Goal: Information Seeking & Learning: Learn about a topic

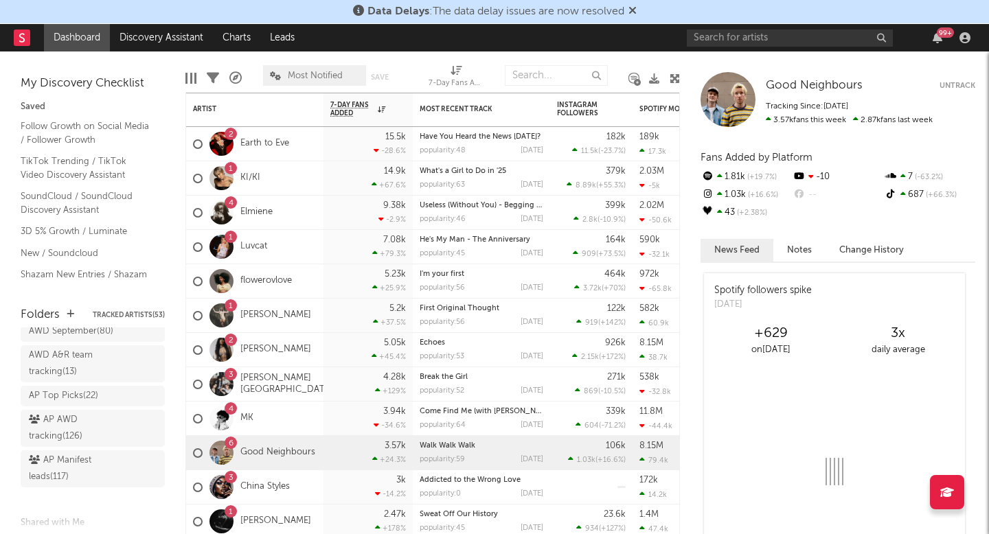
scroll to position [51, 0]
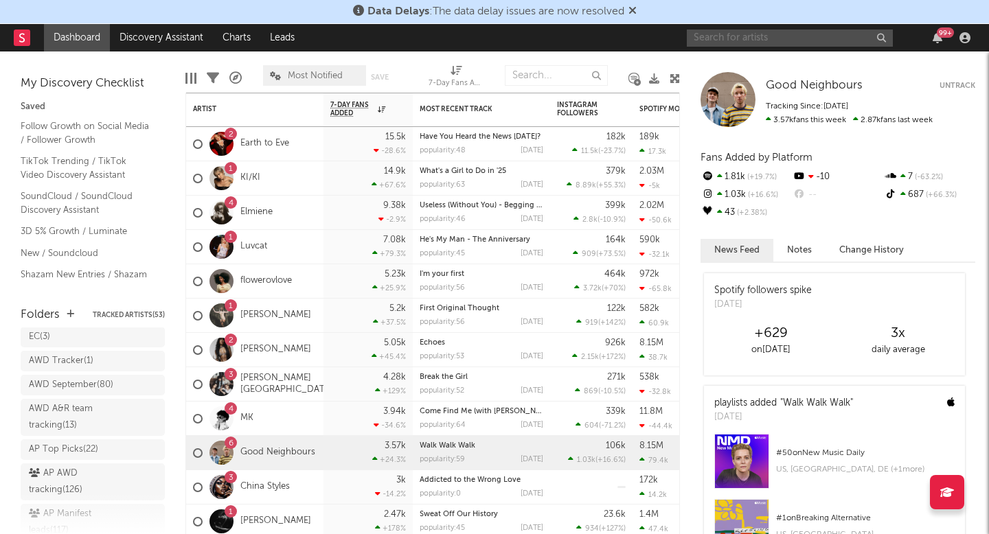
click at [794, 34] on input "text" at bounding box center [790, 38] width 206 height 17
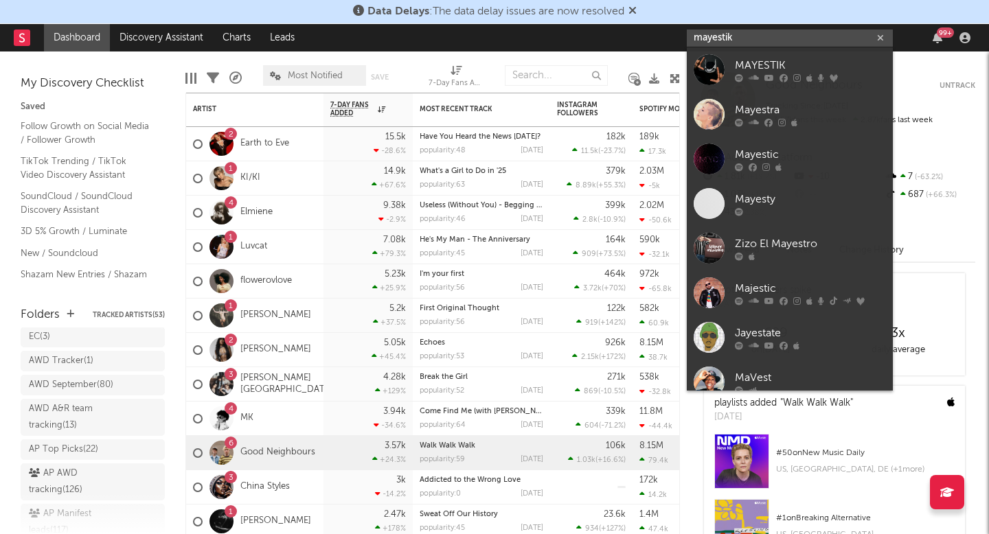
type input "mayestik"
click at [781, 76] on icon at bounding box center [784, 77] width 8 height 8
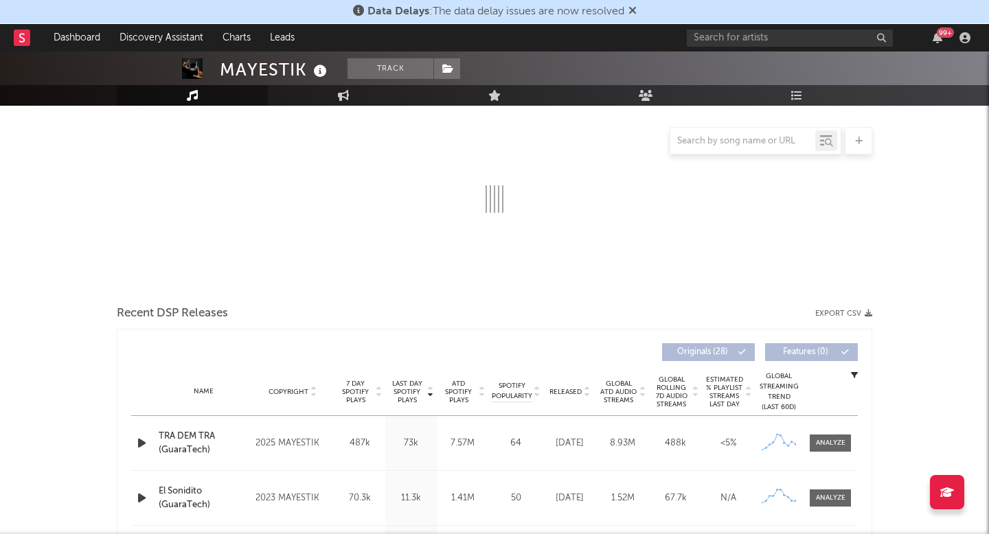
scroll to position [371, 0]
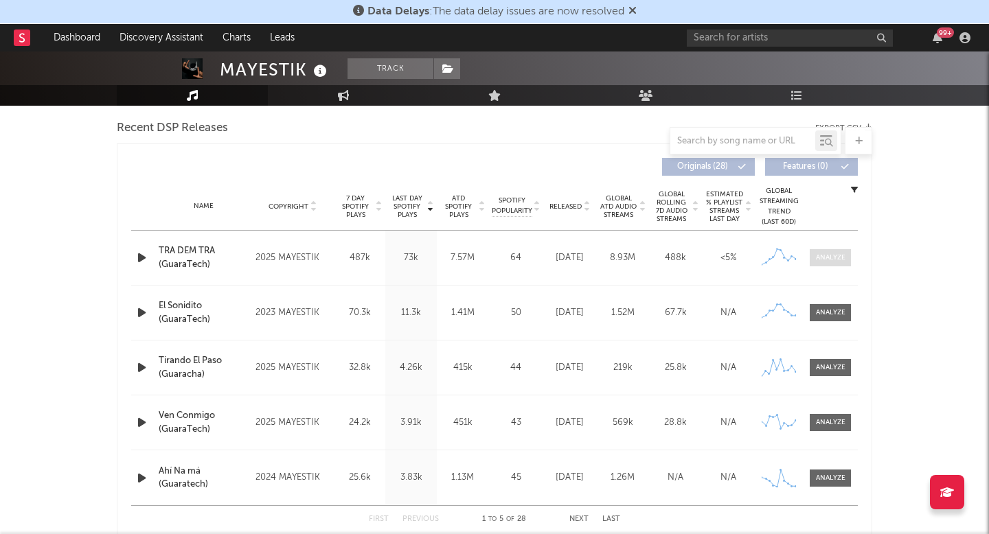
click at [819, 260] on div at bounding box center [831, 258] width 30 height 10
select select "6m"
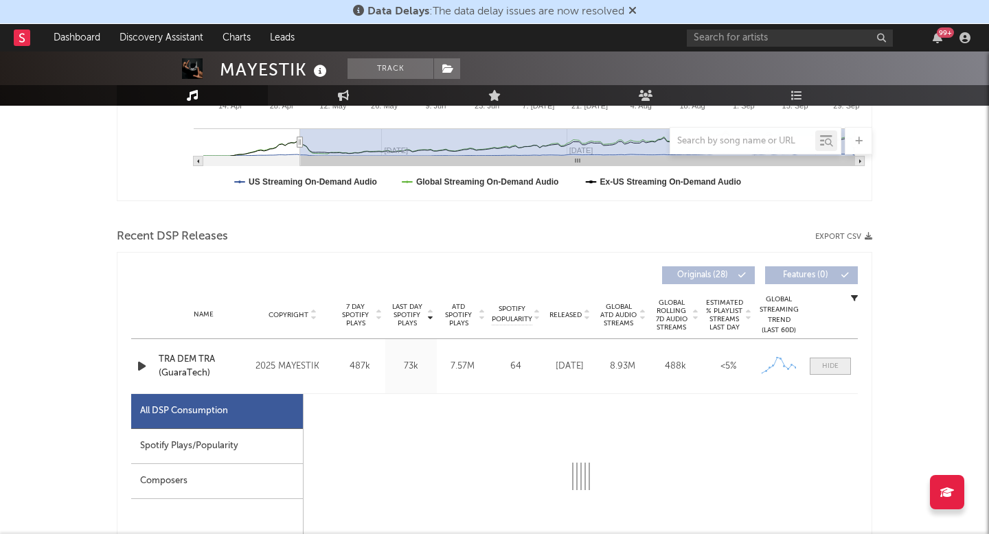
scroll to position [479, 0]
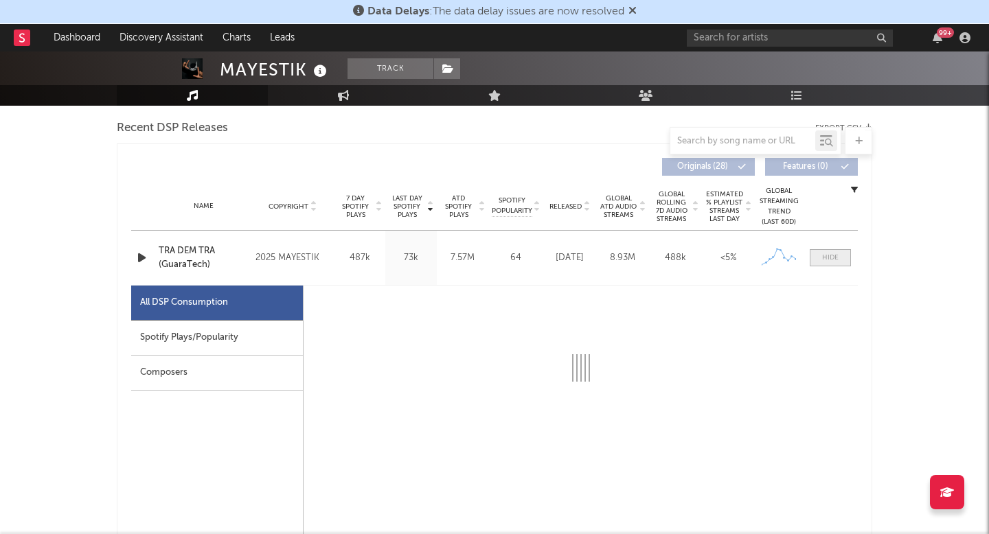
select select "6m"
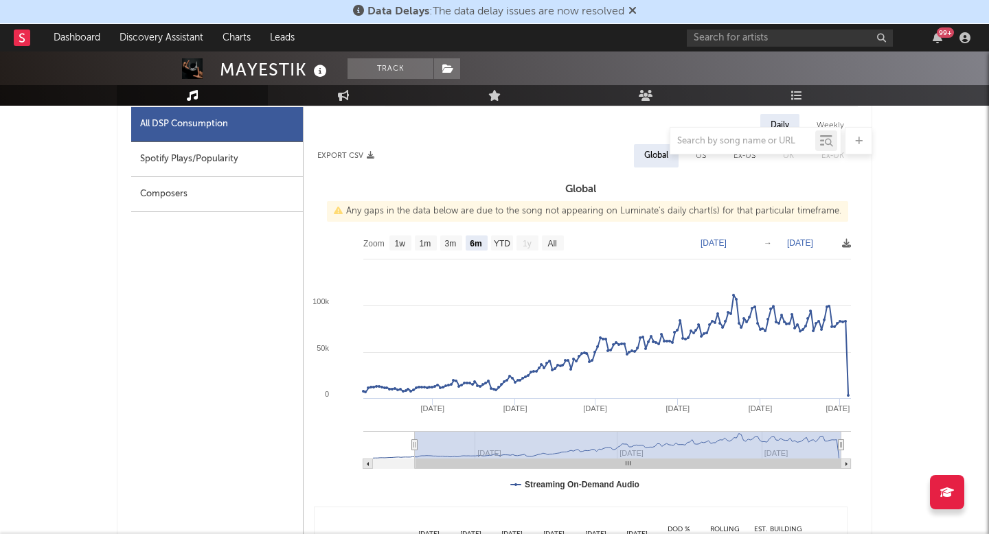
scroll to position [656, 0]
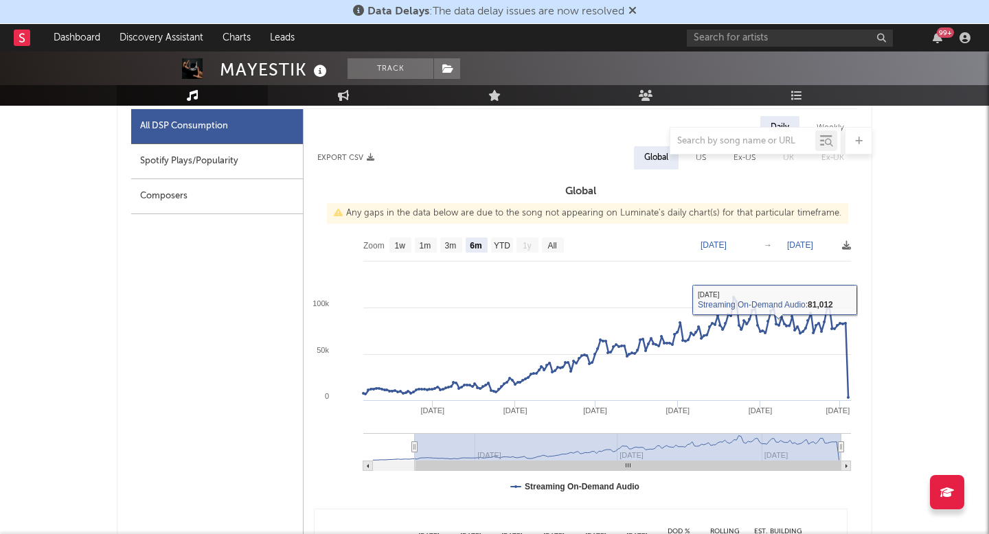
click at [721, 240] on text "[DATE]" at bounding box center [714, 245] width 26 height 10
click at [728, 225] on div "Daily Weekly Export CSV Global US Ex-US [GEOGRAPHIC_DATA] Ex-UK Global Any gaps…" at bounding box center [581, 356] width 554 height 480
click at [722, 241] on text "[DATE]" at bounding box center [714, 245] width 26 height 10
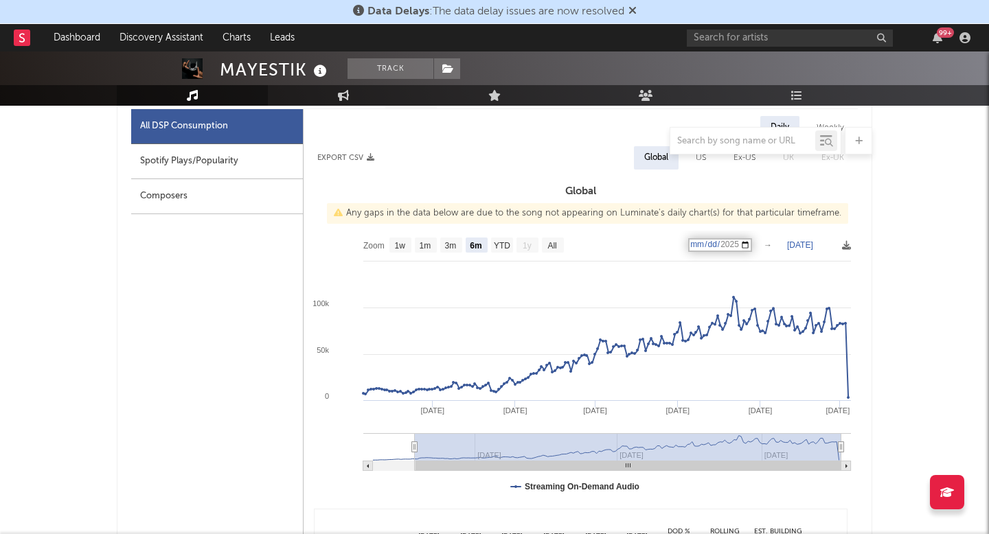
type input "[DATE]"
click at [807, 247] on text "[DATE]" at bounding box center [800, 245] width 26 height 10
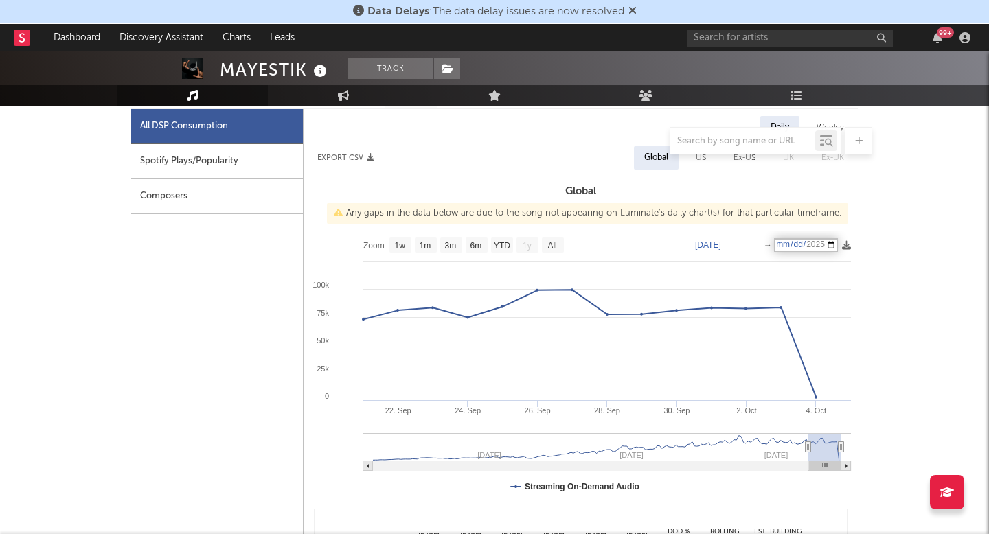
type input "[DATE]"
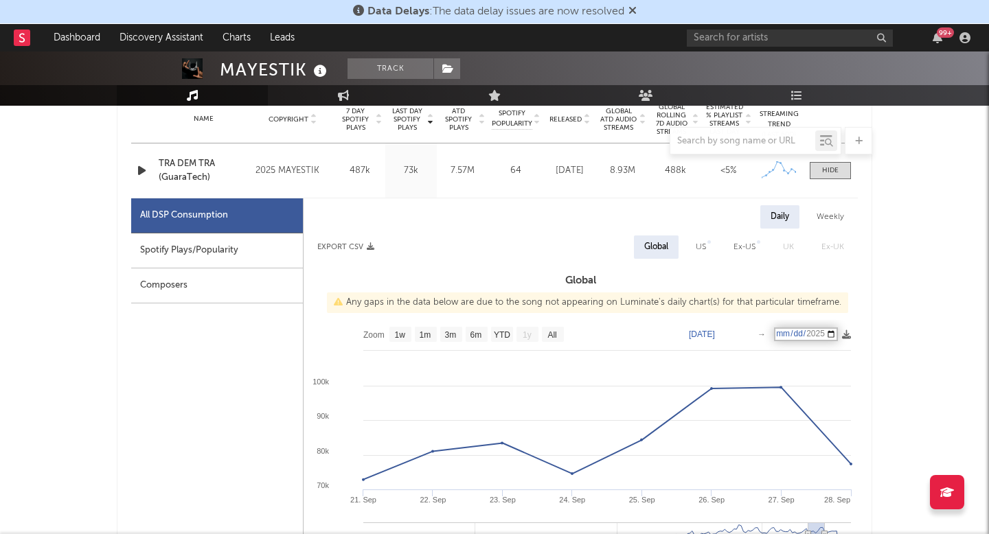
scroll to position [681, 0]
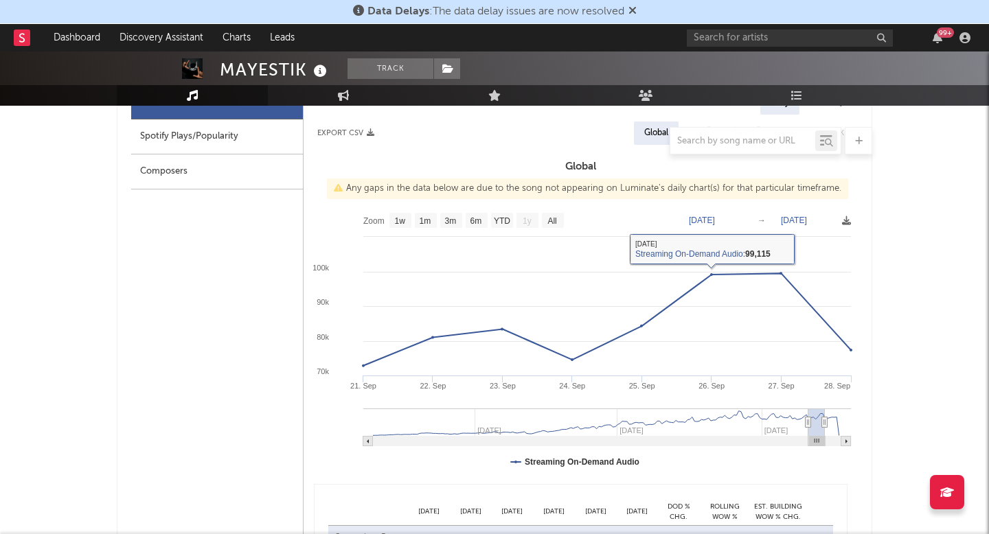
click at [715, 220] on text "[DATE]" at bounding box center [702, 221] width 26 height 10
click at [724, 225] on rect at bounding box center [581, 343] width 554 height 275
click at [715, 222] on text "[DATE]" at bounding box center [702, 221] width 26 height 10
click at [725, 220] on input "[DATE]" at bounding box center [711, 221] width 64 height 14
click at [729, 218] on input "[DATE]" at bounding box center [711, 221] width 64 height 14
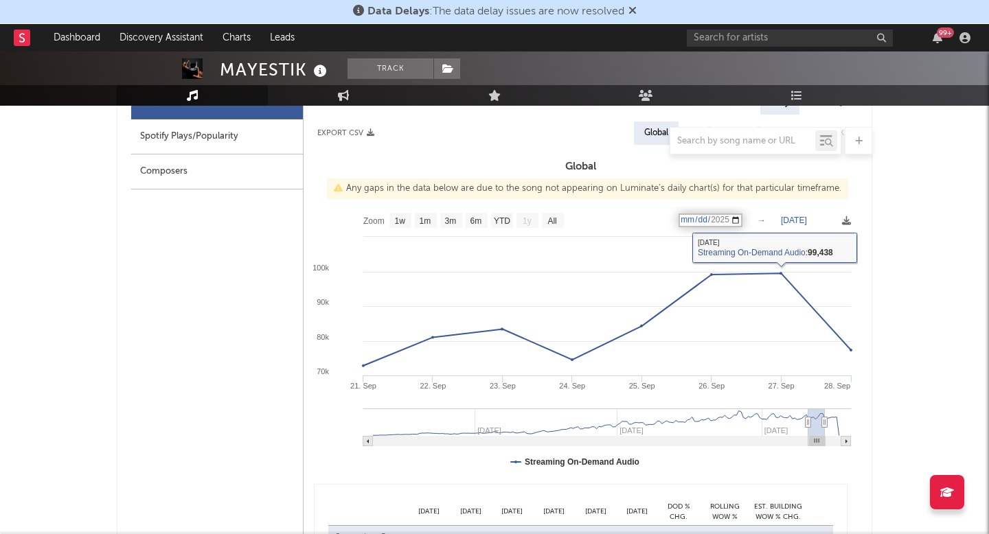
type input "[DATE]"
drag, startPoint x: 812, startPoint y: 215, endPoint x: 812, endPoint y: 223, distance: 8.2
click at [807, 216] on text "[DATE]" at bounding box center [794, 221] width 26 height 10
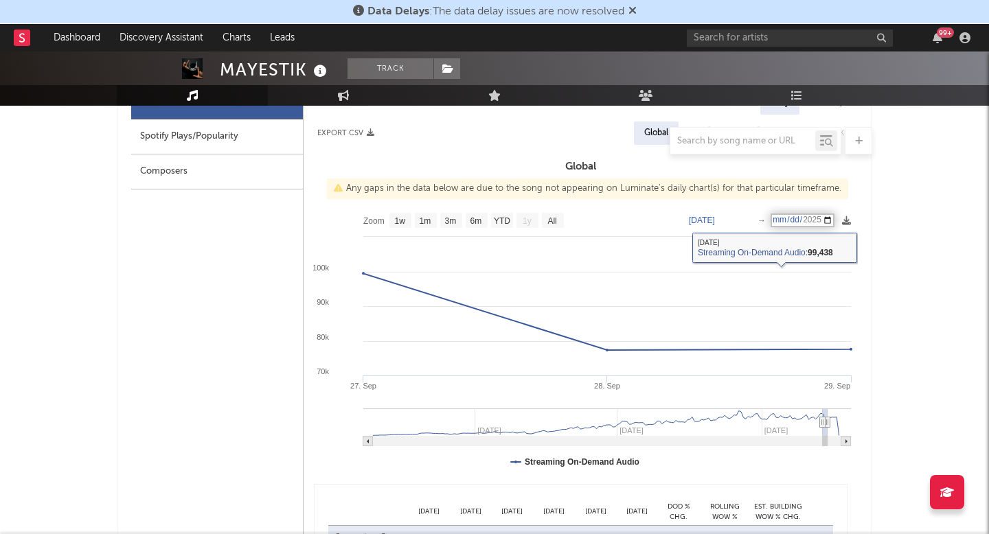
click at [822, 219] on input "[DATE]" at bounding box center [803, 221] width 64 height 14
click at [809, 220] on input "[DATE]" at bounding box center [803, 221] width 64 height 14
type input "[DATE]"
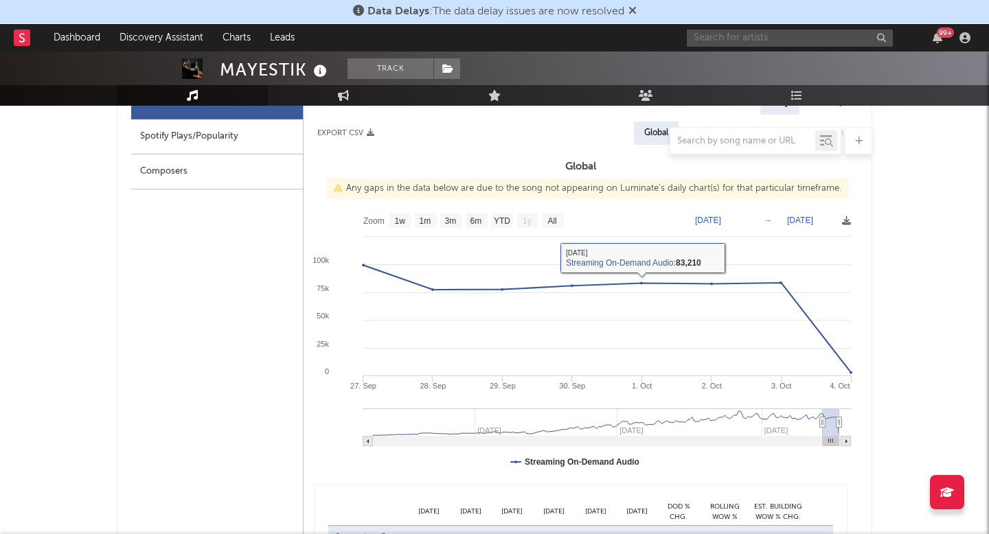
click at [780, 40] on input "text" at bounding box center [790, 38] width 206 height 17
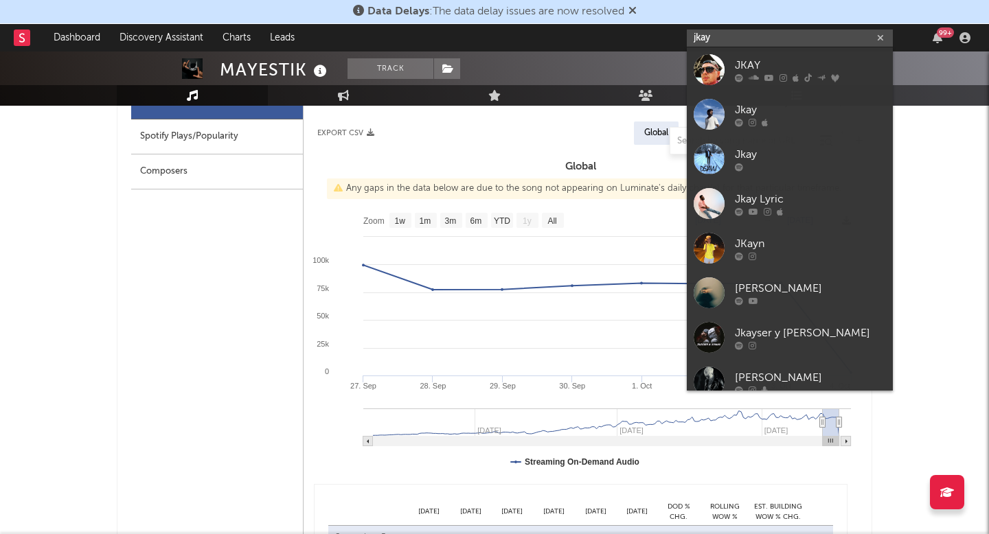
type input "jkay"
click at [730, 80] on link "JKAY" at bounding box center [790, 69] width 206 height 45
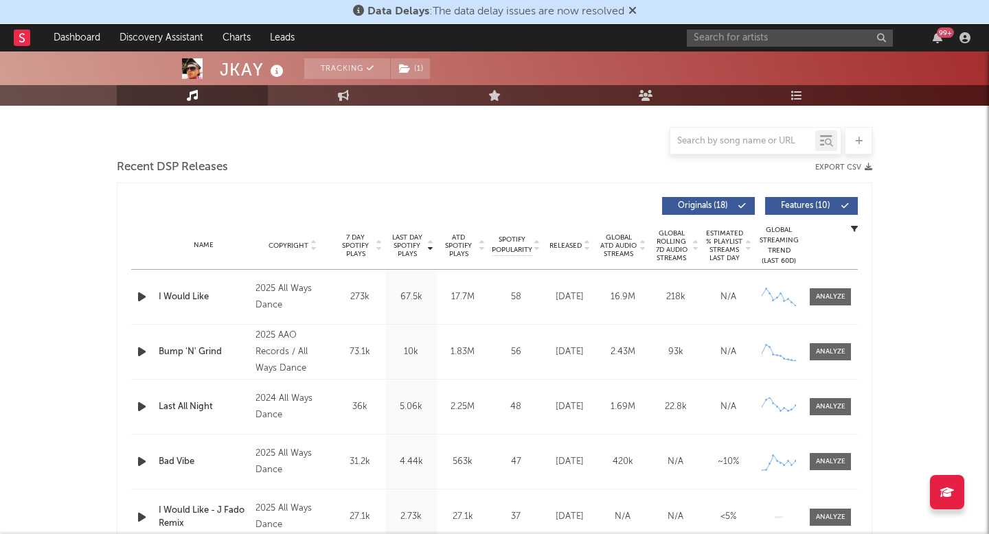
scroll to position [413, 0]
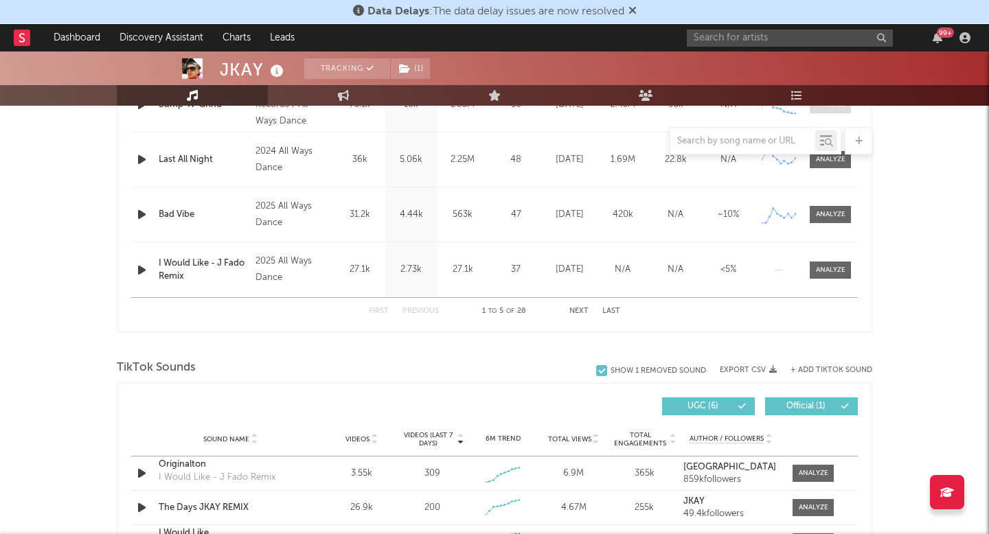
click at [828, 110] on div at bounding box center [831, 105] width 30 height 10
select select "6m"
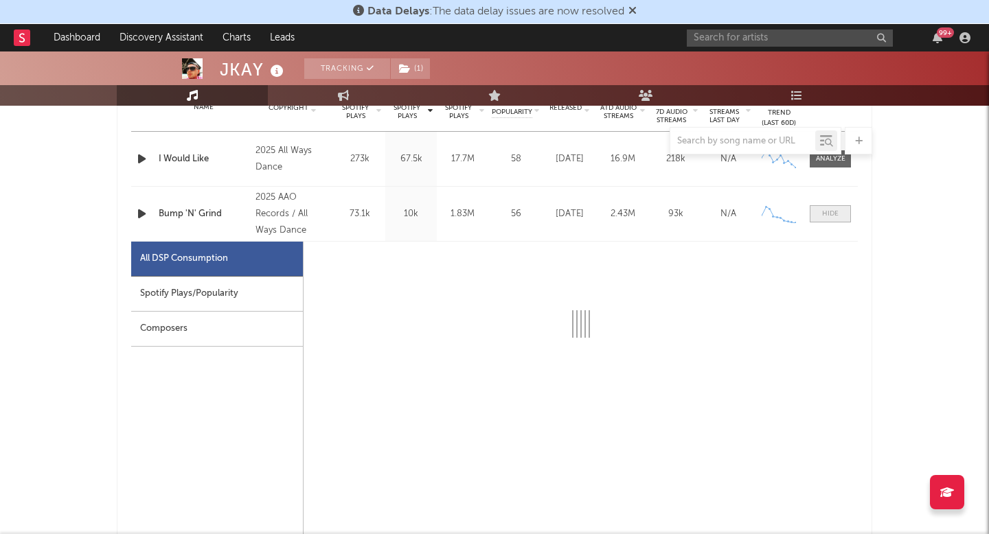
scroll to position [683, 0]
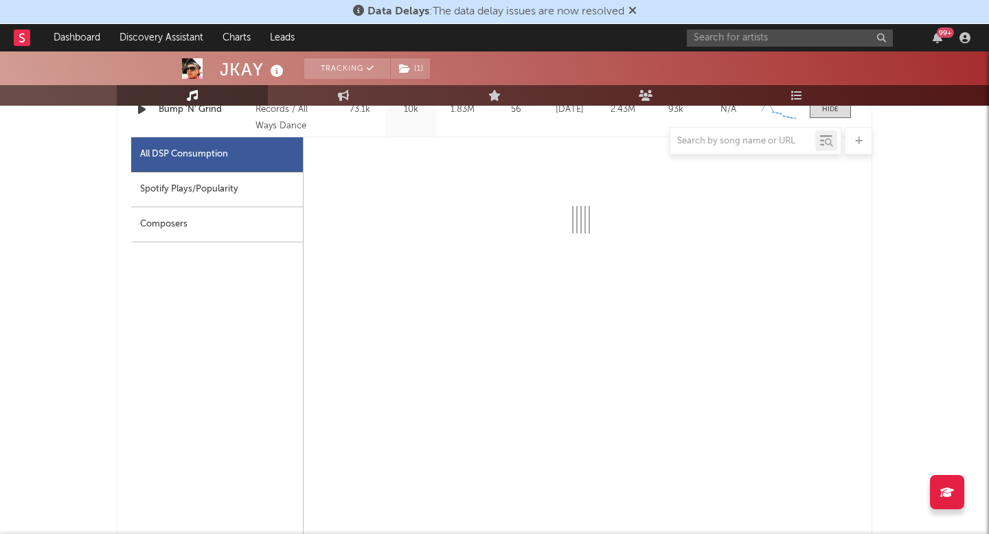
select select "1w"
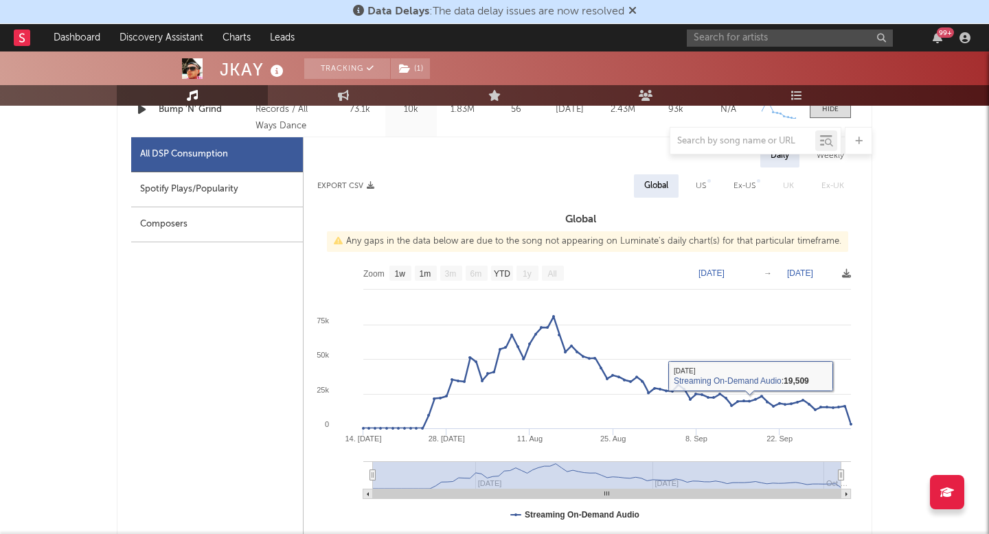
click at [725, 275] on text "[DATE]" at bounding box center [711, 274] width 26 height 10
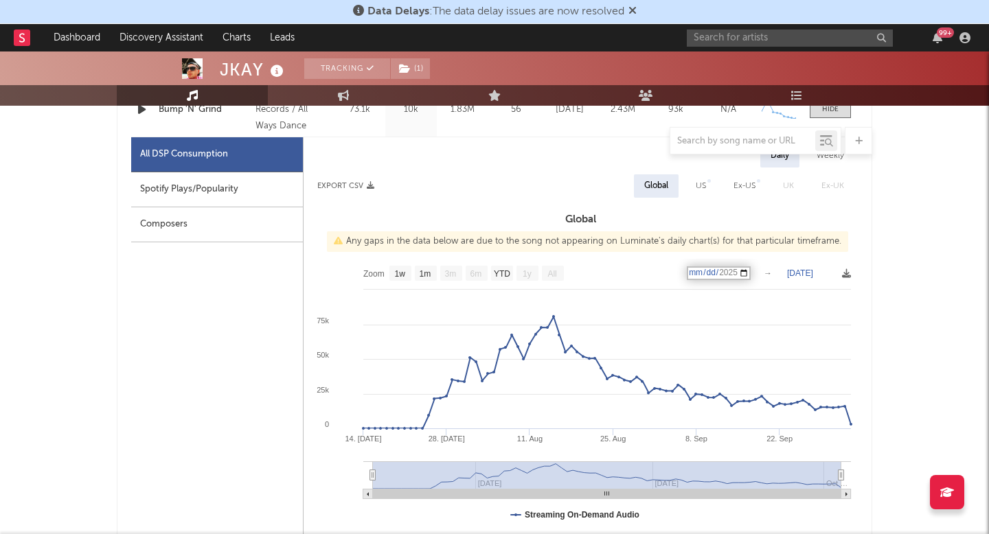
type input "[DATE]"
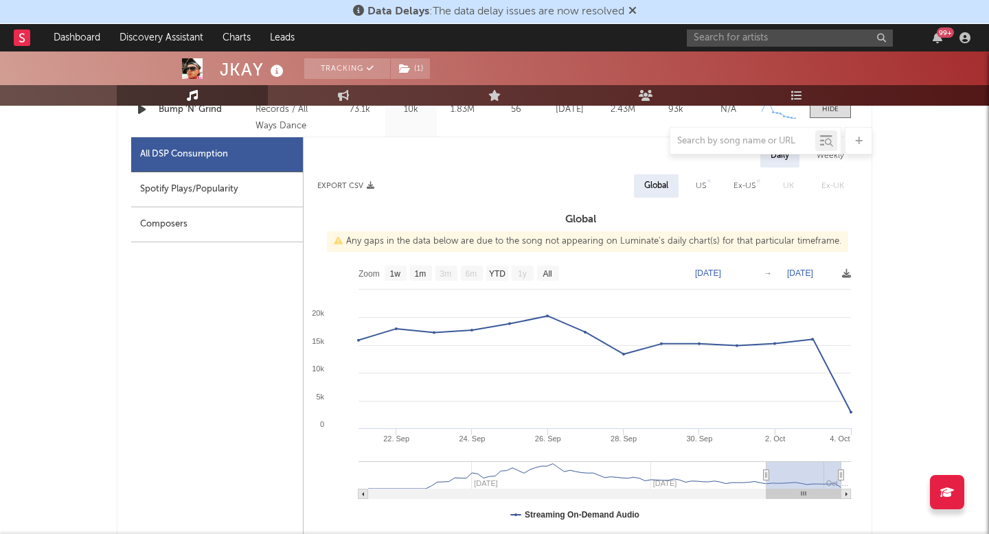
click at [813, 271] on text "[DATE]" at bounding box center [800, 274] width 26 height 10
type input "[DATE]"
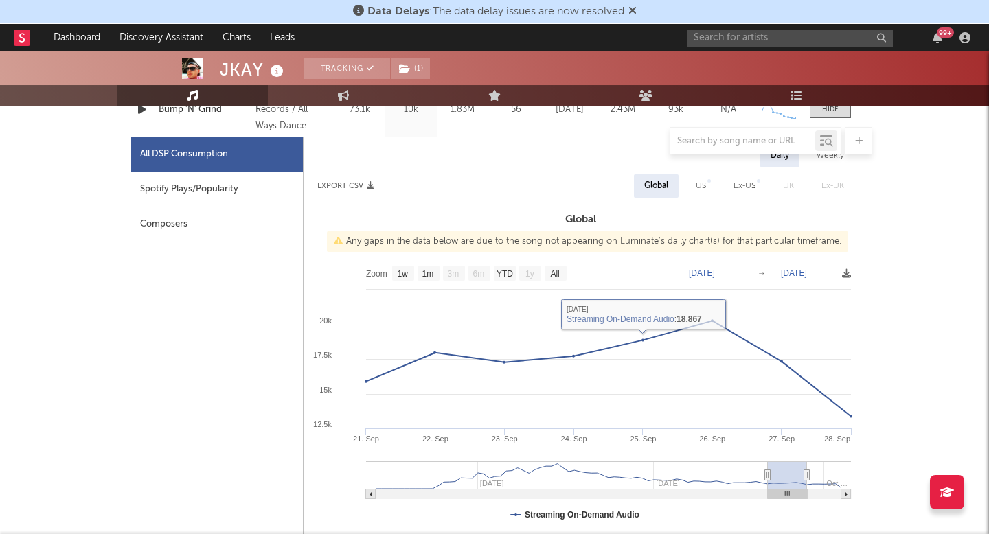
click at [715, 269] on text "[DATE]" at bounding box center [702, 274] width 26 height 10
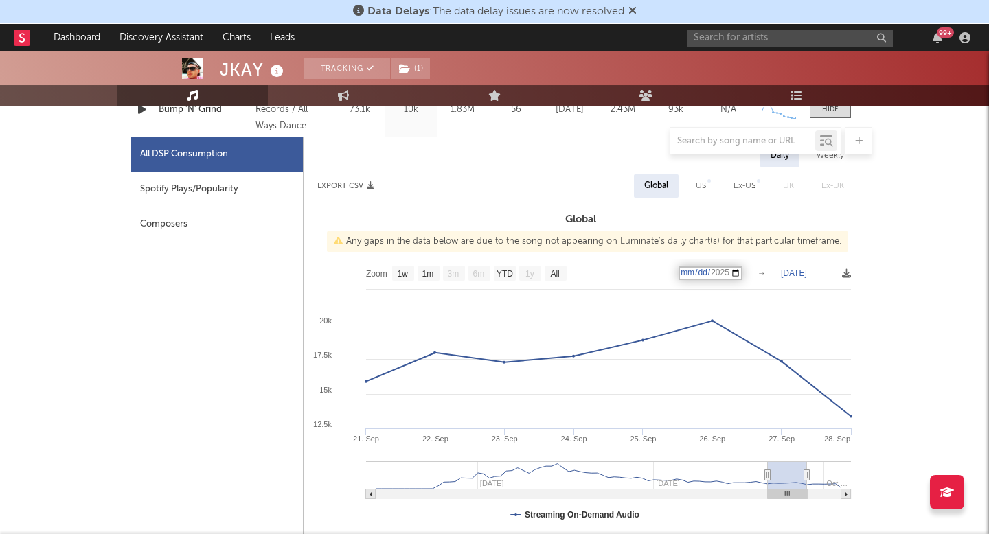
click at [730, 274] on input "[DATE]" at bounding box center [711, 273] width 64 height 14
type input "[DATE]"
drag, startPoint x: 791, startPoint y: 272, endPoint x: 797, endPoint y: 273, distance: 6.9
click at [791, 272] on text "[DATE]" at bounding box center [794, 274] width 26 height 10
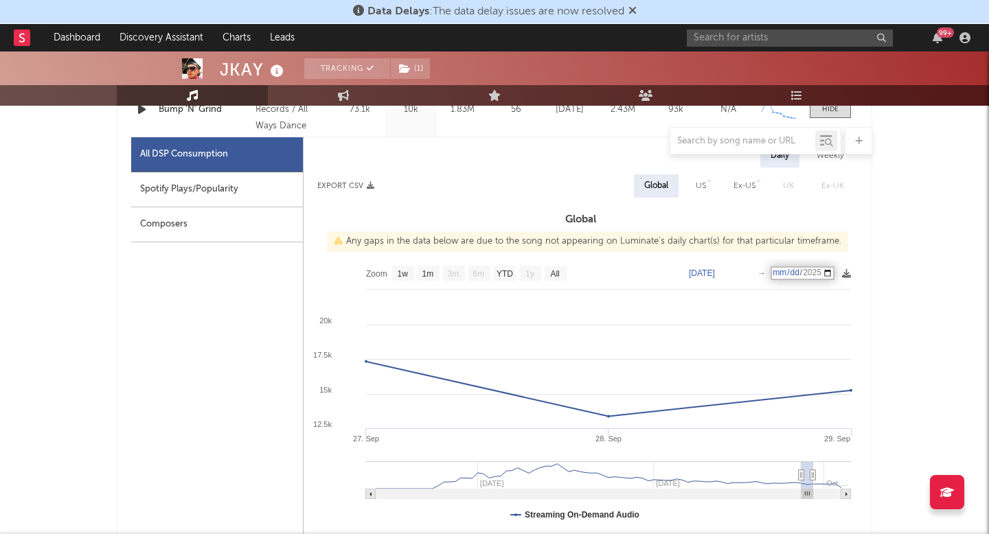
type input "[DATE]"
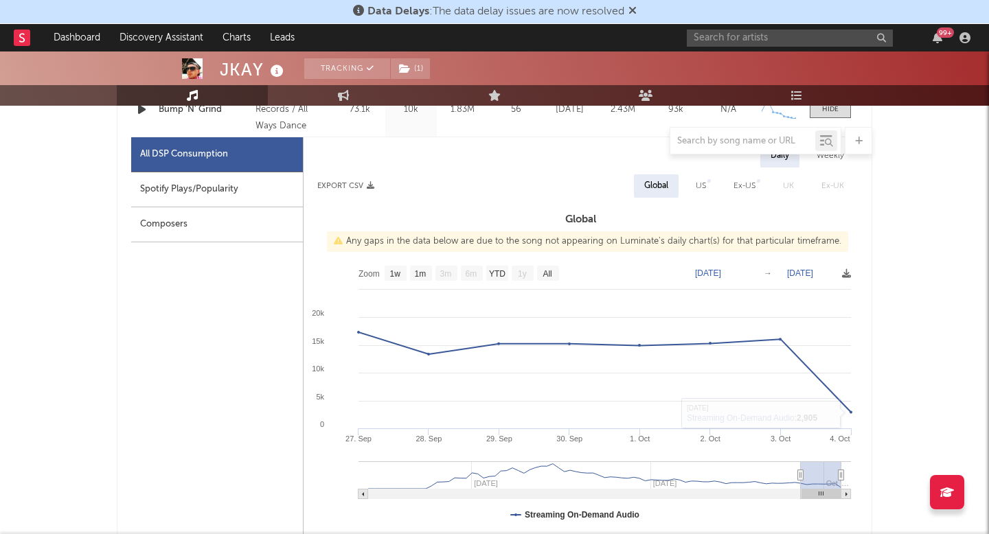
drag, startPoint x: 797, startPoint y: 272, endPoint x: 829, endPoint y: 273, distance: 32.3
click at [797, 272] on text "[DATE]" at bounding box center [800, 274] width 26 height 10
click at [820, 277] on input "[DATE]" at bounding box center [806, 273] width 64 height 14
click at [829, 273] on input "[DATE]" at bounding box center [806, 273] width 64 height 14
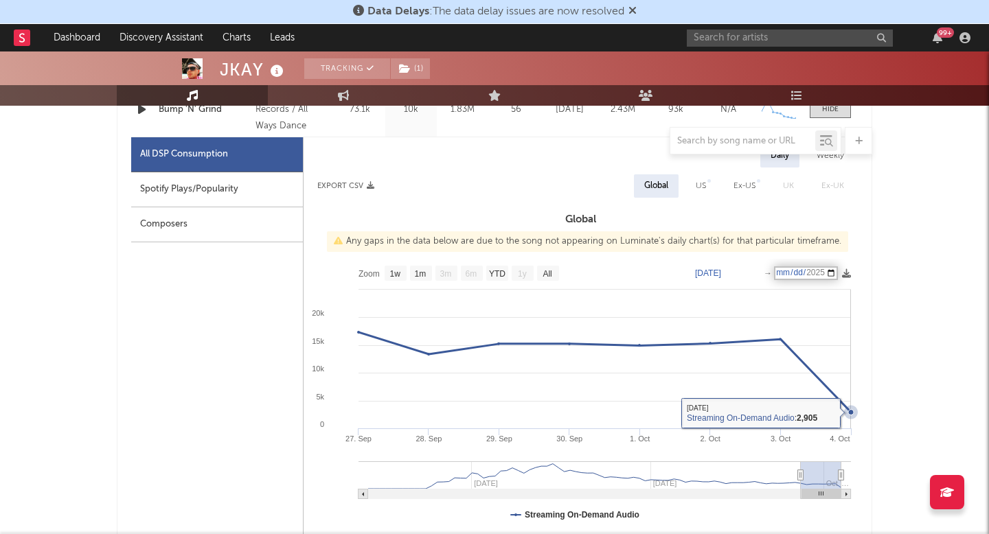
type input "[DATE]"
click at [822, 281] on rect at bounding box center [581, 396] width 554 height 275
click at [826, 279] on rect at bounding box center [581, 396] width 554 height 275
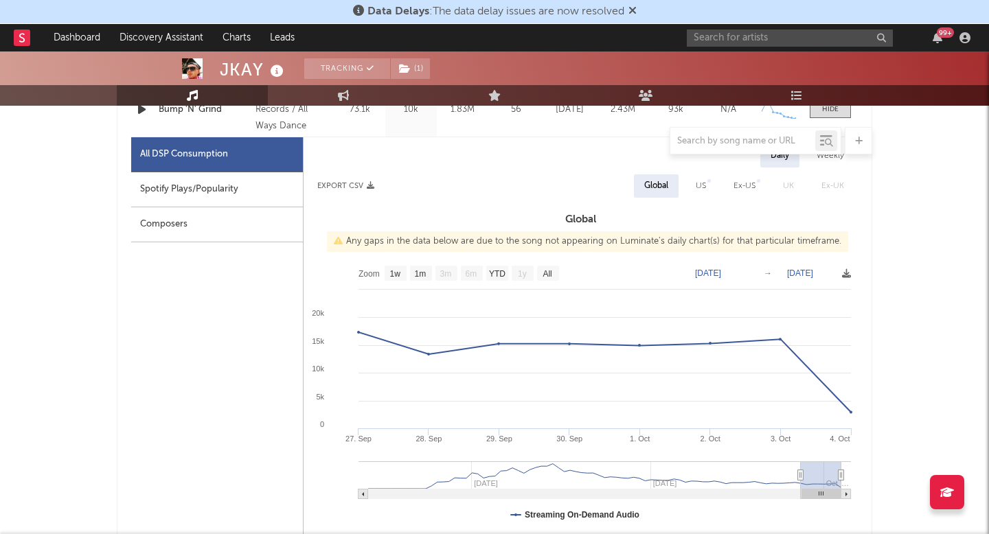
click at [813, 272] on text "[DATE]" at bounding box center [800, 274] width 26 height 10
click at [826, 270] on input "[DATE]" at bounding box center [806, 273] width 64 height 14
type input "[DATE]"
